Goal: Navigation & Orientation: Find specific page/section

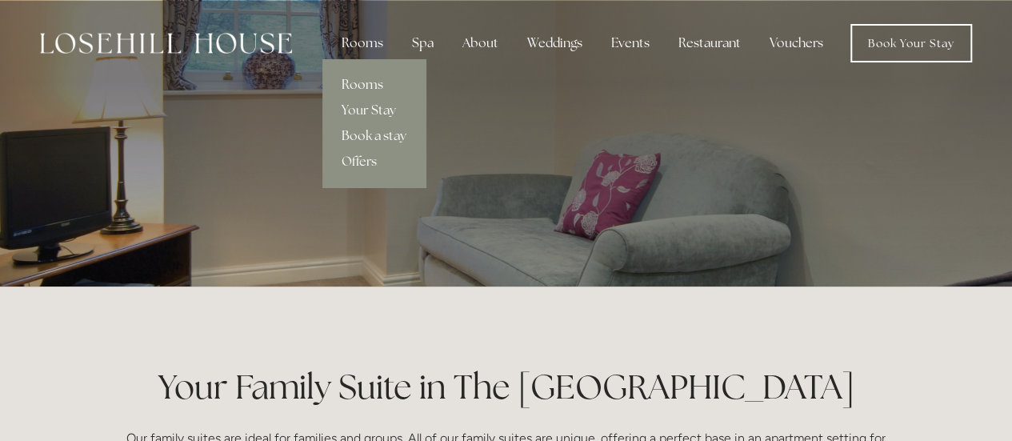
click at [370, 90] on link "Rooms" at bounding box center [374, 85] width 103 height 26
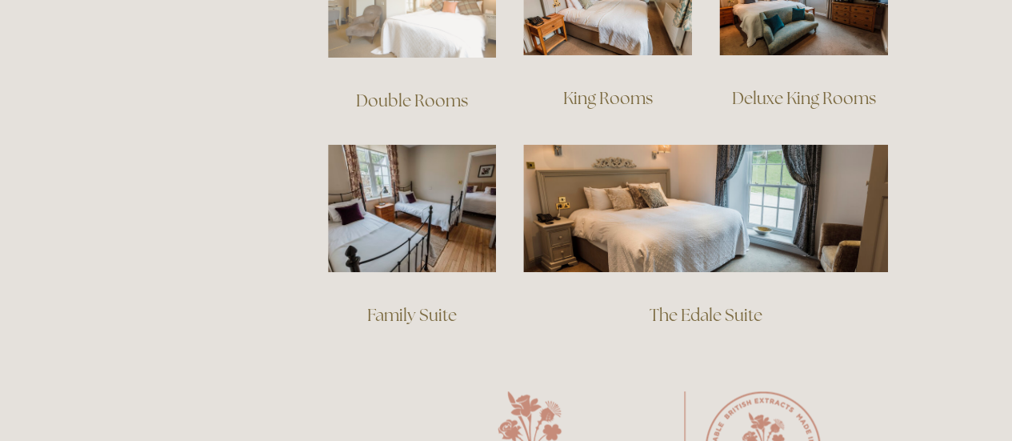
scroll to position [1200, 0]
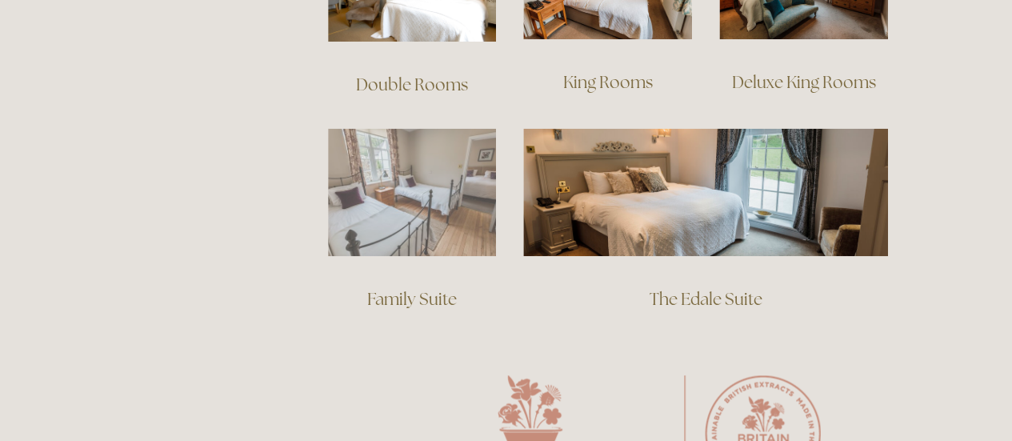
click at [443, 201] on img at bounding box center [412, 192] width 169 height 129
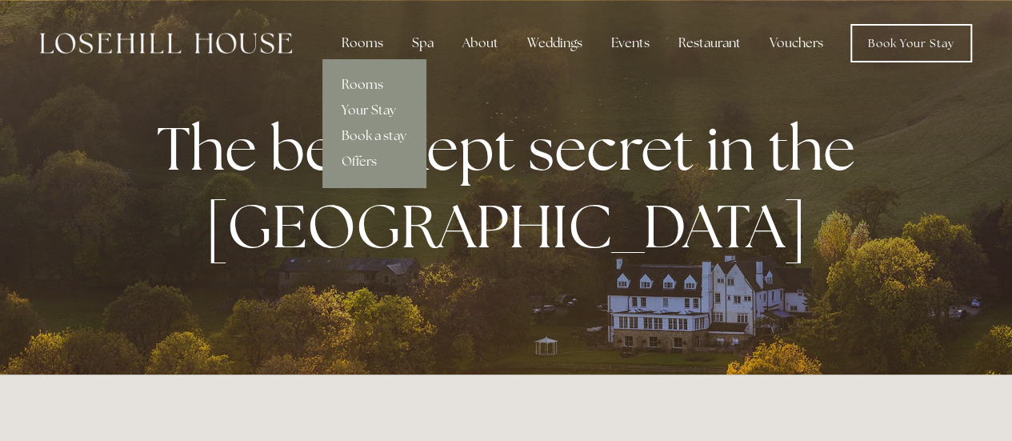
click at [379, 82] on link "Rooms" at bounding box center [374, 85] width 103 height 26
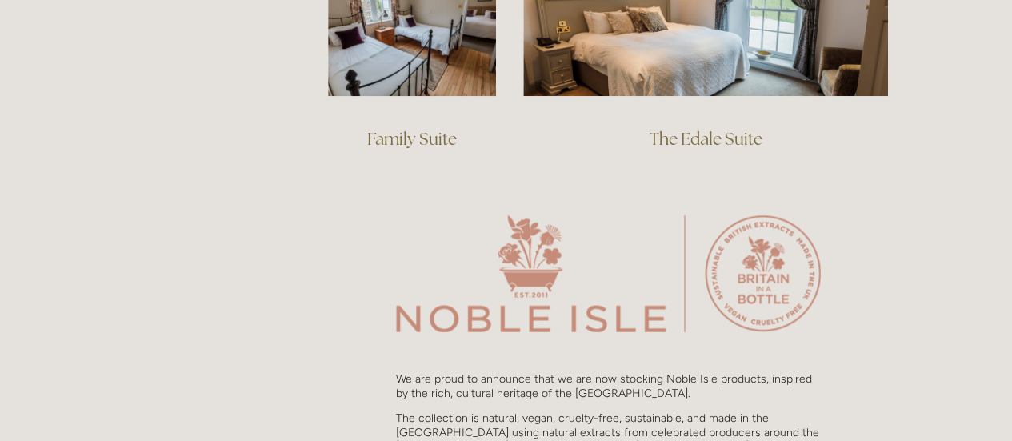
scroll to position [1200, 0]
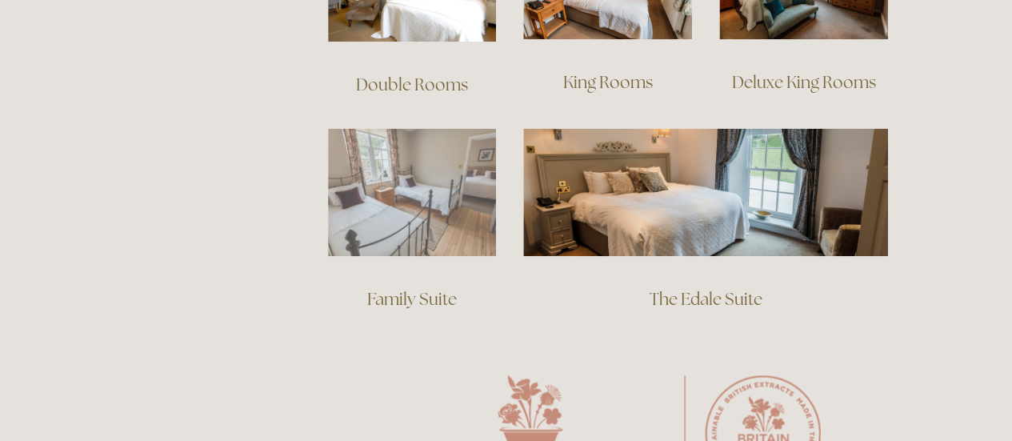
click at [407, 206] on img at bounding box center [412, 192] width 169 height 129
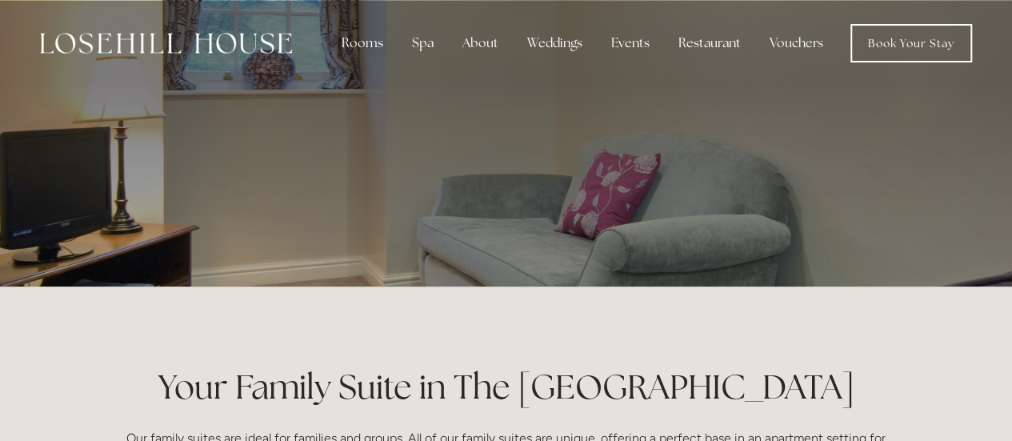
click at [239, 50] on img at bounding box center [166, 43] width 252 height 21
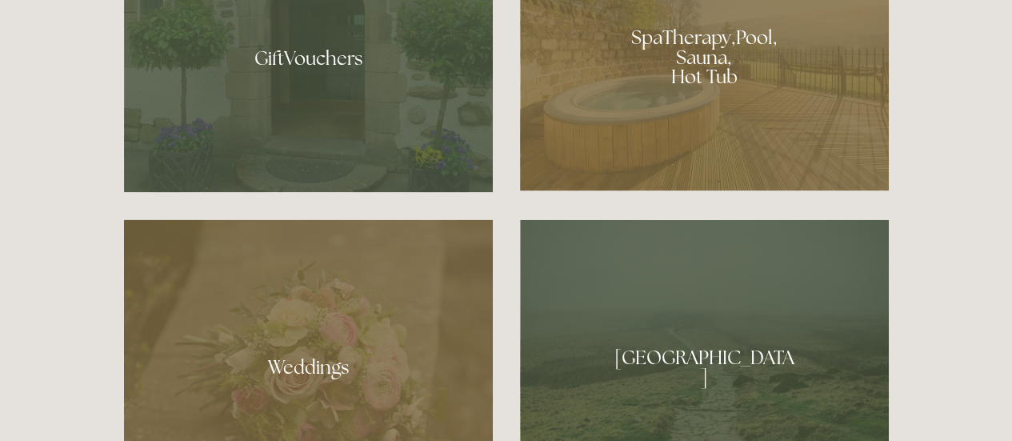
scroll to position [1441, 0]
